Goal: Information Seeking & Learning: Learn about a topic

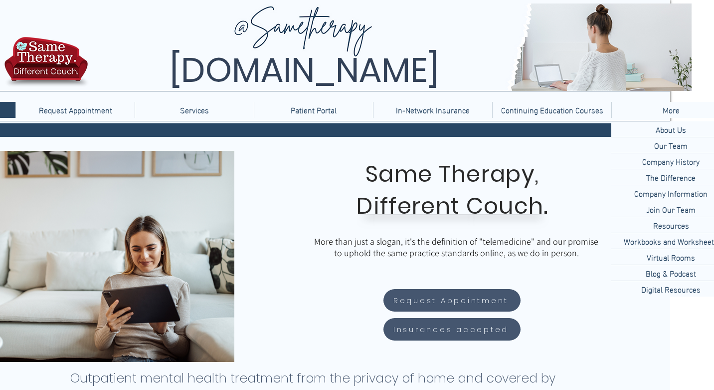
scroll to position [0, 60]
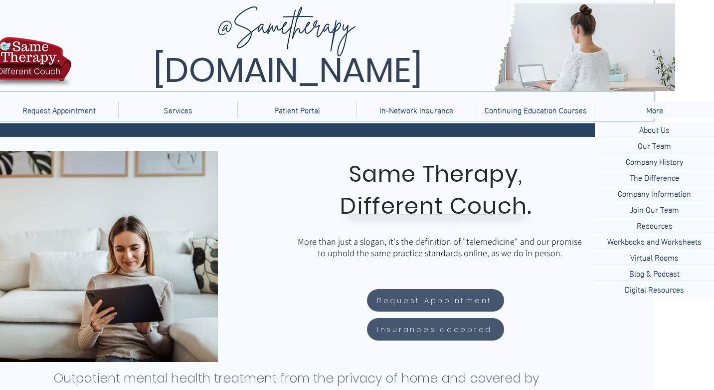
click at [650, 130] on p "About Us" at bounding box center [654, 128] width 38 height 15
click at [647, 133] on p "About Us" at bounding box center [654, 128] width 38 height 15
click at [657, 106] on p "More" at bounding box center [654, 110] width 27 height 16
click at [666, 130] on p "About Us" at bounding box center [654, 128] width 38 height 15
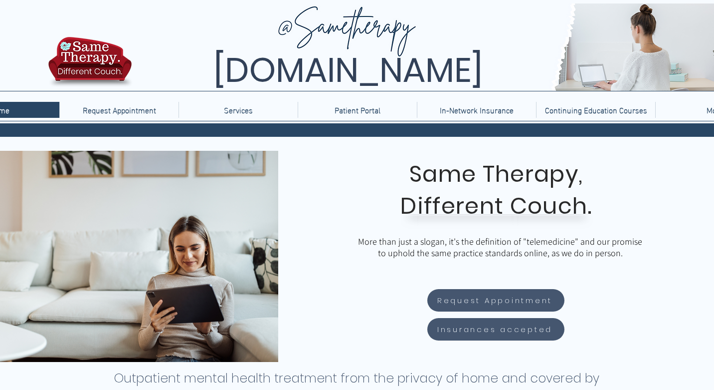
click at [681, 109] on div "More" at bounding box center [715, 110] width 114 height 16
click at [678, 121] on div at bounding box center [357, 122] width 714 height 2
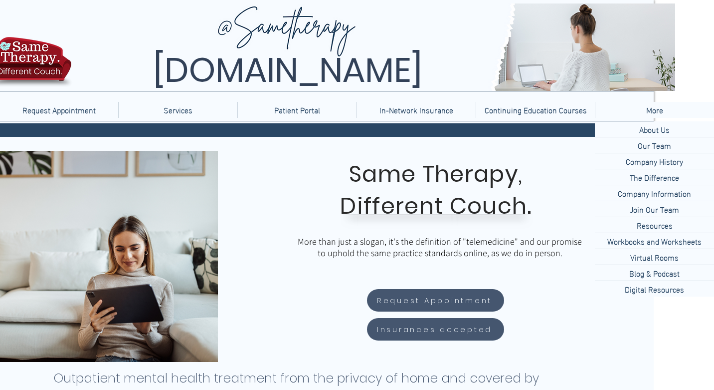
click at [644, 130] on p "About Us" at bounding box center [654, 128] width 38 height 15
click at [669, 134] on p "About Us" at bounding box center [654, 128] width 38 height 15
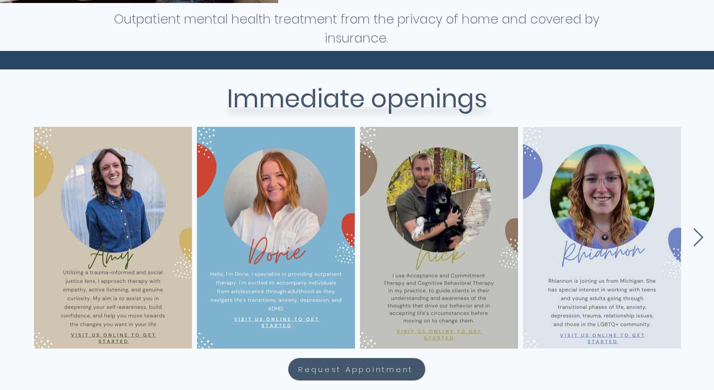
scroll to position [0, 0]
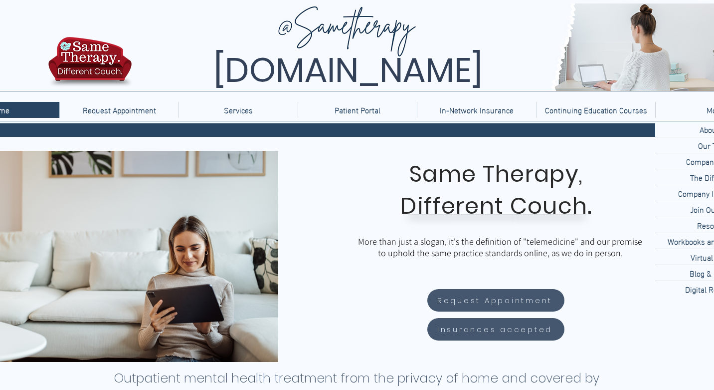
click at [678, 111] on div "More" at bounding box center [715, 110] width 114 height 16
click at [685, 134] on div "About Us" at bounding box center [714, 128] width 119 height 15
click at [693, 131] on div "About Us" at bounding box center [714, 128] width 119 height 15
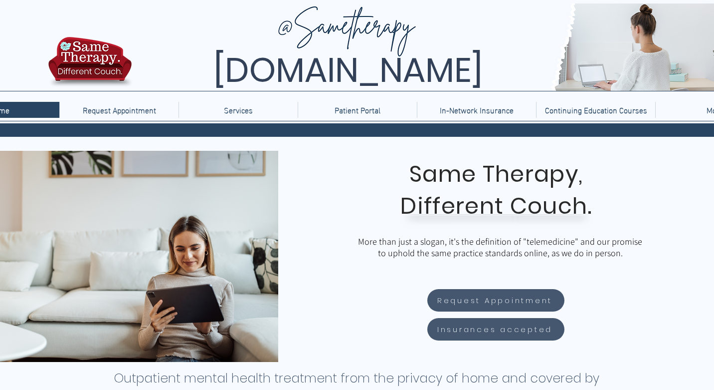
click at [227, 114] on p "Services" at bounding box center [238, 110] width 39 height 16
click at [243, 132] on p "Therapy" at bounding box center [238, 128] width 35 height 15
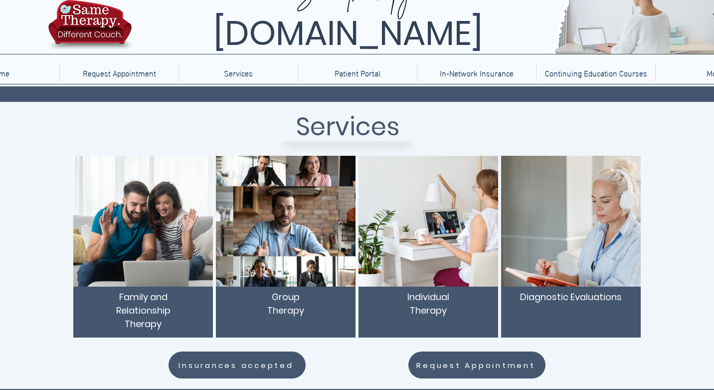
scroll to position [34, 0]
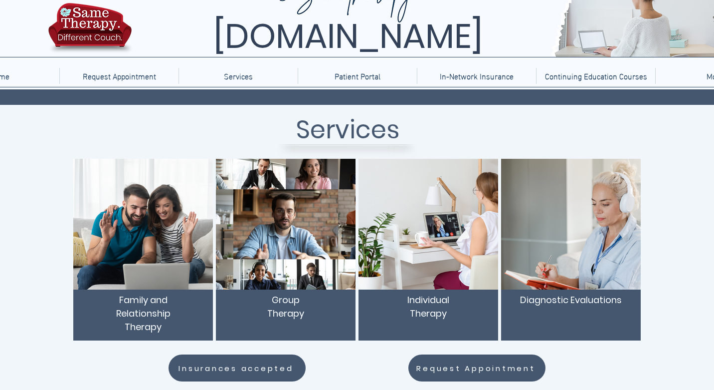
click at [441, 301] on span "Individual Therapy" at bounding box center [429, 306] width 42 height 26
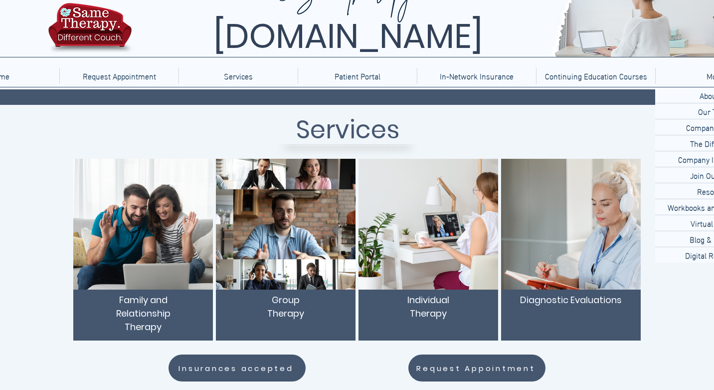
click at [691, 95] on div "About Us" at bounding box center [714, 94] width 119 height 15
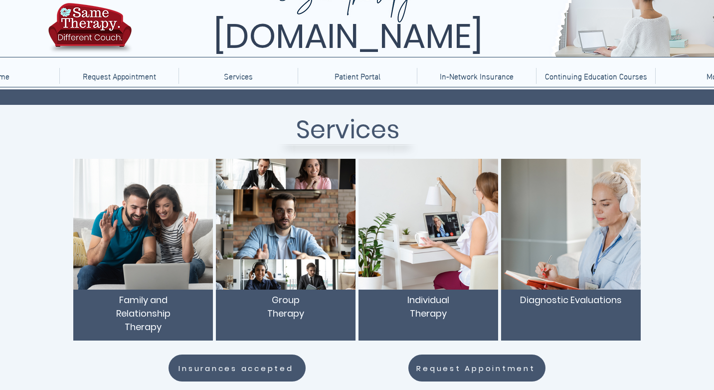
click at [77, 23] on img at bounding box center [89, 30] width 89 height 59
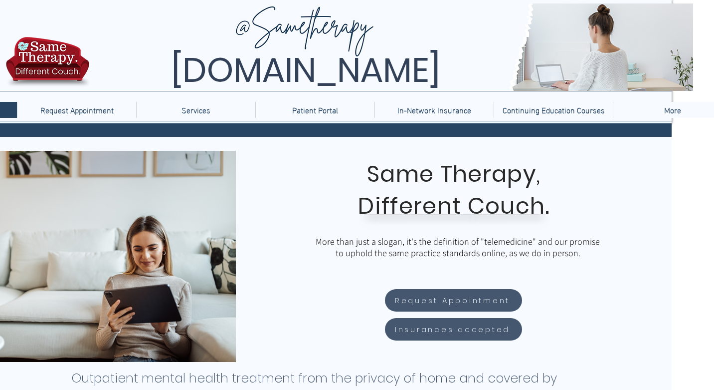
scroll to position [0, 60]
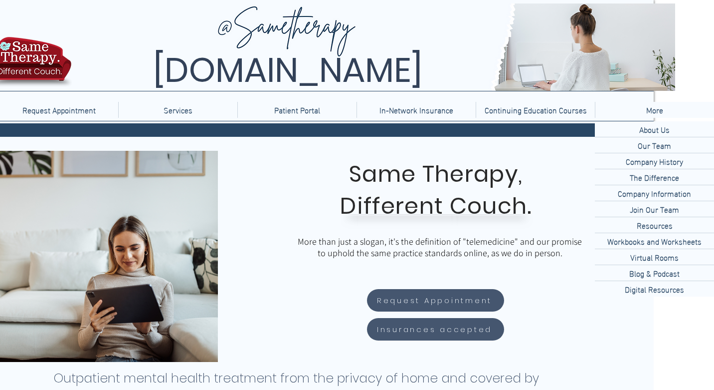
click at [668, 110] on p "More" at bounding box center [654, 110] width 27 height 16
click at [655, 127] on p "About Us" at bounding box center [654, 128] width 38 height 15
click at [670, 131] on p "About Us" at bounding box center [654, 128] width 38 height 15
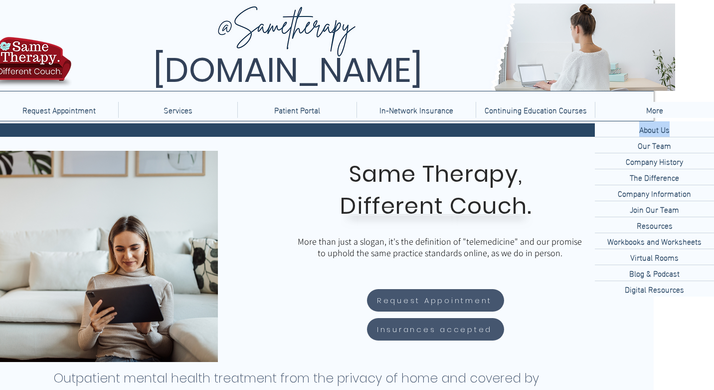
click at [688, 132] on div "About Us" at bounding box center [654, 128] width 119 height 15
click at [687, 132] on div "About Us" at bounding box center [654, 128] width 119 height 15
click at [658, 197] on p "Company Information" at bounding box center [654, 192] width 81 height 15
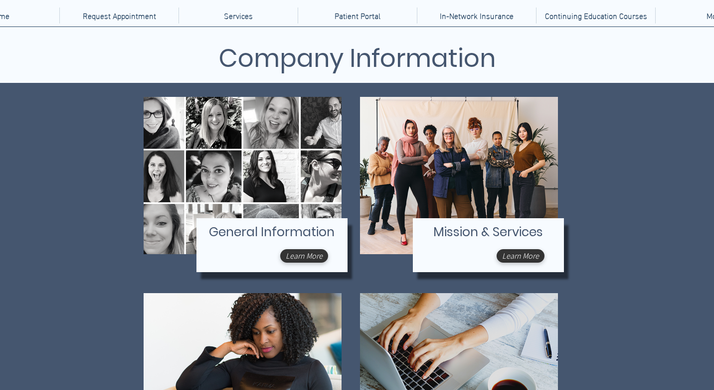
scroll to position [113, 0]
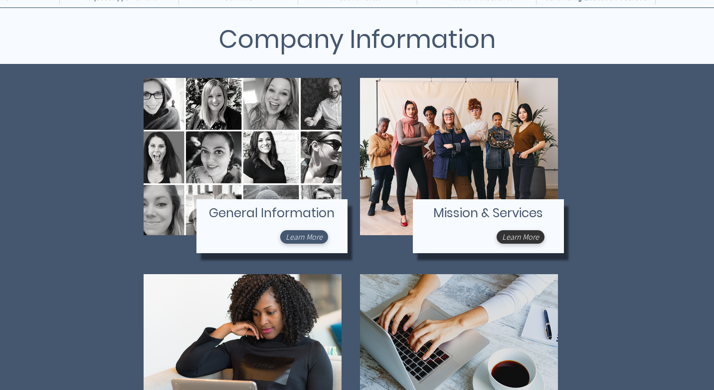
click at [302, 231] on span "Learn More" at bounding box center [304, 236] width 37 height 10
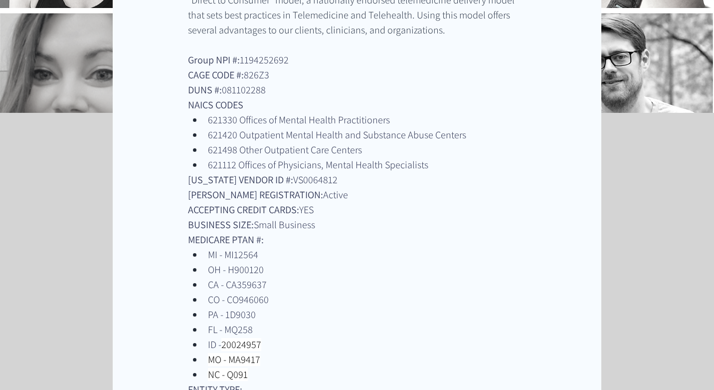
scroll to position [189, 0]
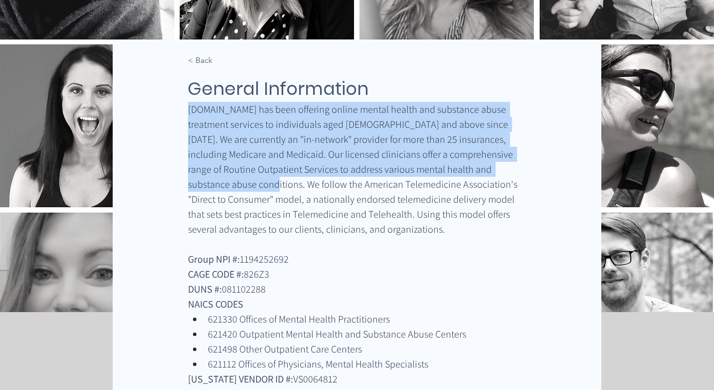
drag, startPoint x: 234, startPoint y: 186, endPoint x: 190, endPoint y: 109, distance: 88.7
click at [190, 109] on span "[DOMAIN_NAME] has been offering online mental health and substance abuse treatm…" at bounding box center [354, 169] width 332 height 133
copy span "[DOMAIN_NAME] has been offering online mental health and substance abuse treatm…"
